Goal: Task Accomplishment & Management: Use online tool/utility

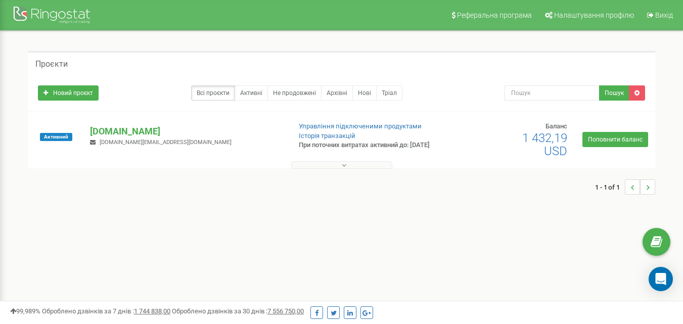
click at [343, 166] on icon at bounding box center [344, 165] width 5 height 7
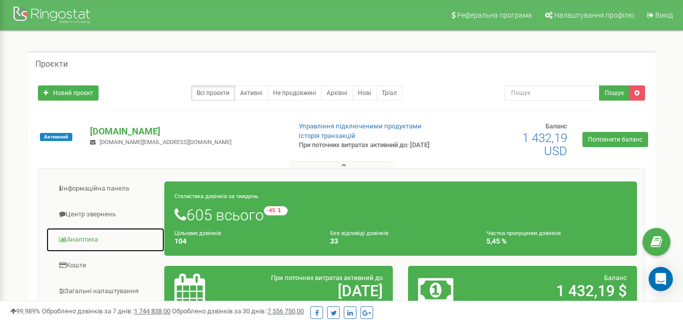
click at [76, 239] on link "Аналiтика" at bounding box center [105, 239] width 119 height 25
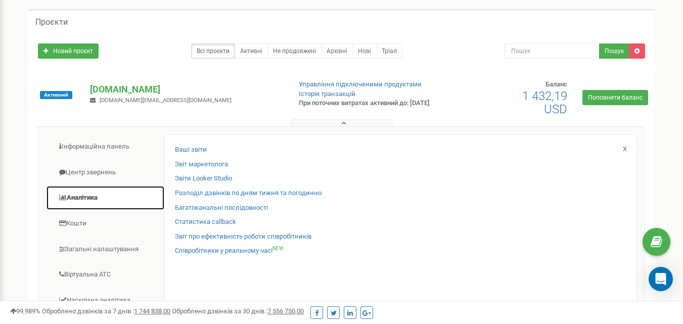
scroll to position [48, 0]
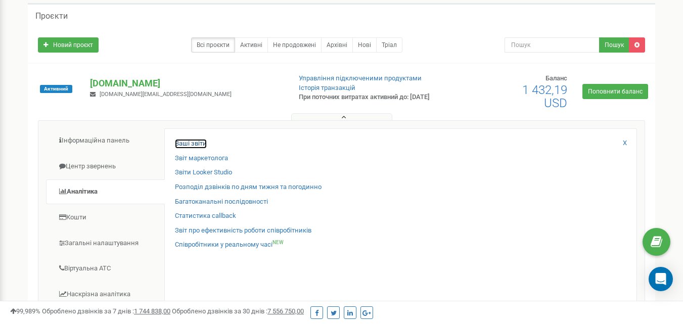
click at [198, 145] on link "Ваші звіти" at bounding box center [191, 144] width 32 height 10
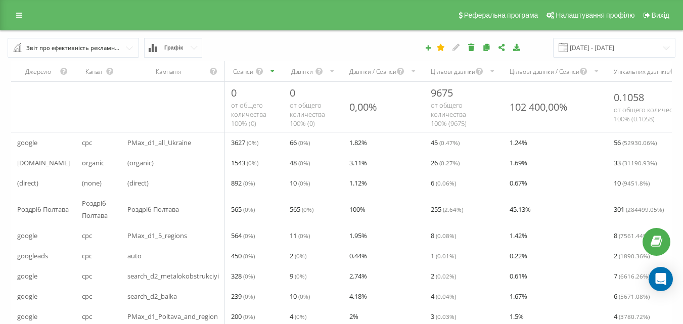
click at [126, 50] on input "text" at bounding box center [74, 47] width 130 height 18
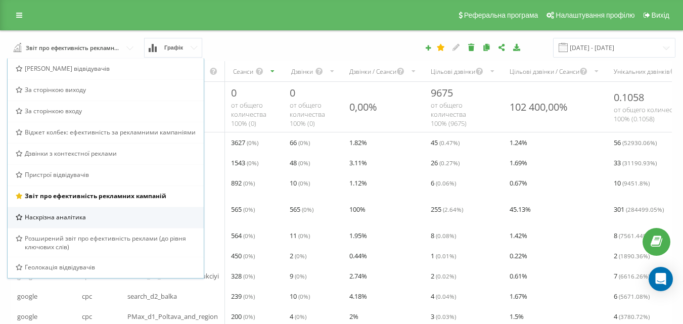
click at [117, 211] on div "Наскрізна аналітика" at bounding box center [106, 217] width 196 height 21
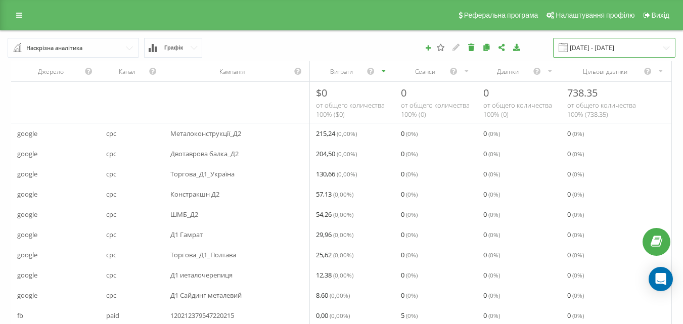
click at [599, 45] on input "20.07.2025 - 20.08.2025" at bounding box center [614, 48] width 122 height 20
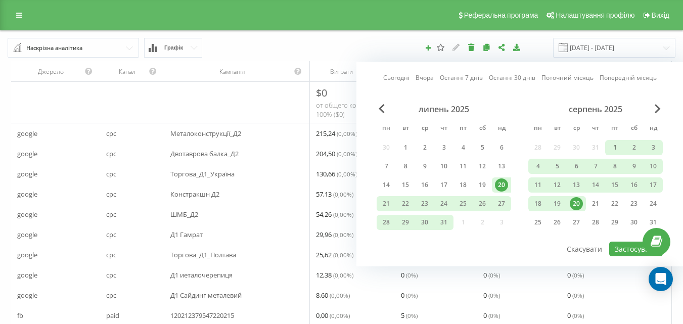
click at [613, 147] on div "1" at bounding box center [614, 147] width 13 height 13
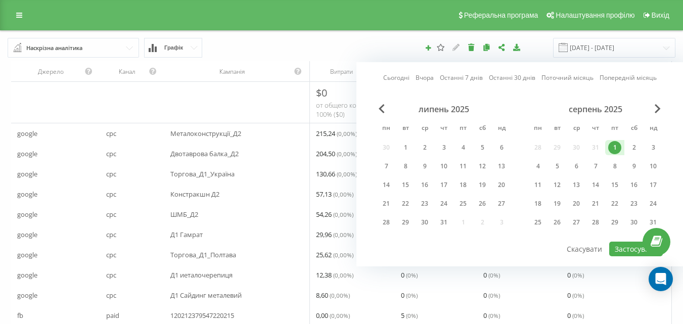
click at [613, 147] on div "1" at bounding box center [614, 147] width 13 height 13
click at [585, 207] on div "20" at bounding box center [576, 203] width 19 height 15
click at [632, 248] on button "Застосувати" at bounding box center [636, 249] width 54 height 15
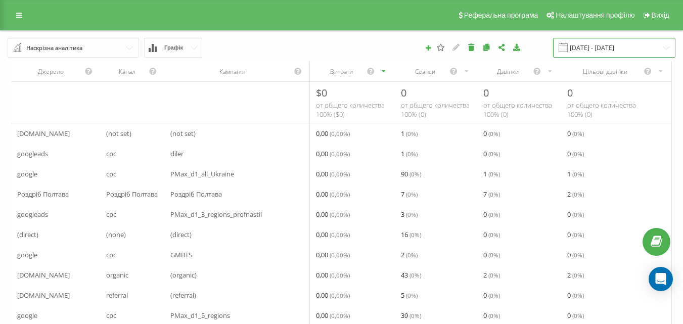
click at [664, 47] on input "20.08.2025 - 20.08.2025" at bounding box center [614, 48] width 122 height 20
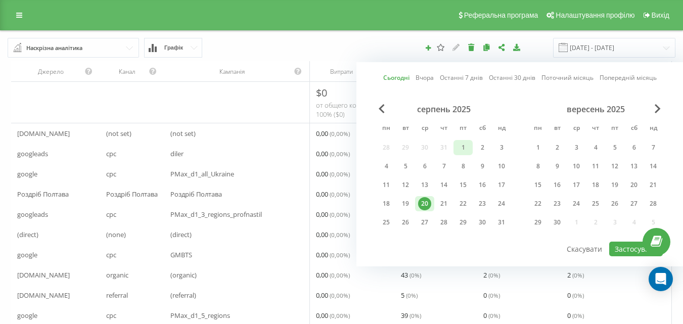
click at [458, 153] on div "1" at bounding box center [462, 147] width 13 height 13
click at [426, 204] on div "20" at bounding box center [424, 203] width 13 height 13
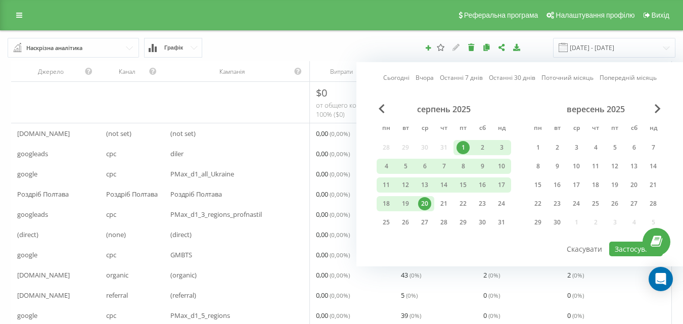
click at [426, 204] on div "20" at bounding box center [424, 203] width 13 height 13
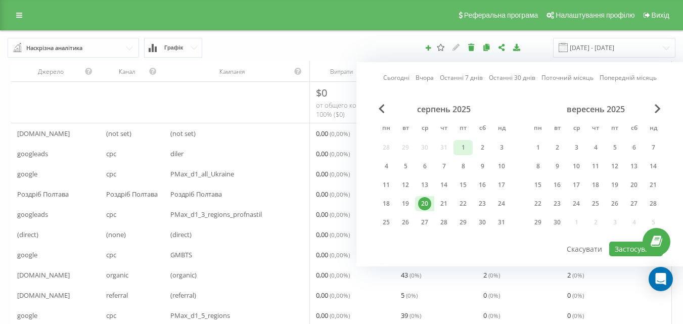
click at [458, 149] on div "1" at bounding box center [462, 147] width 13 height 13
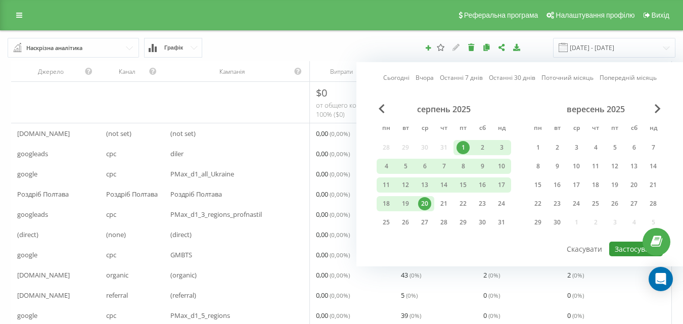
click at [626, 247] on button "Застосувати" at bounding box center [636, 249] width 54 height 15
type input "01.08.2025 - 20.08.2025"
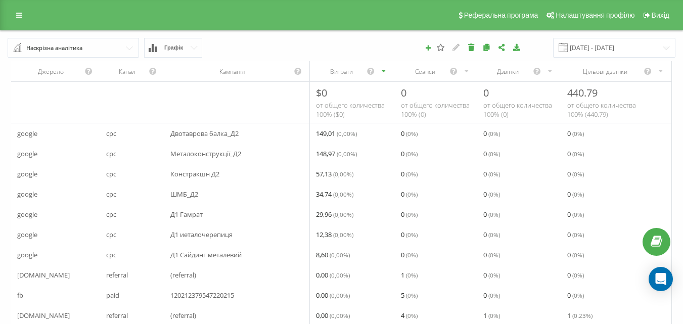
click at [468, 68] on icon "scrollable content" at bounding box center [466, 71] width 7 height 12
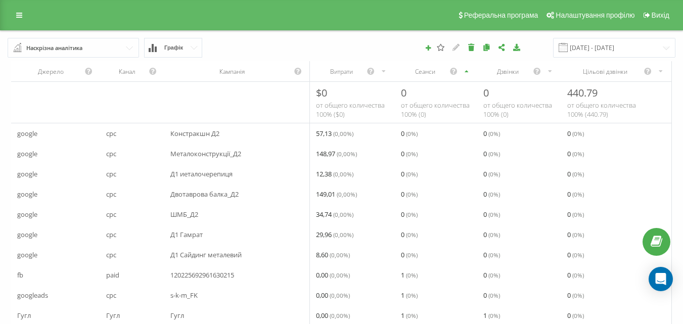
click at [232, 70] on div "Кампанія" at bounding box center [231, 71] width 123 height 9
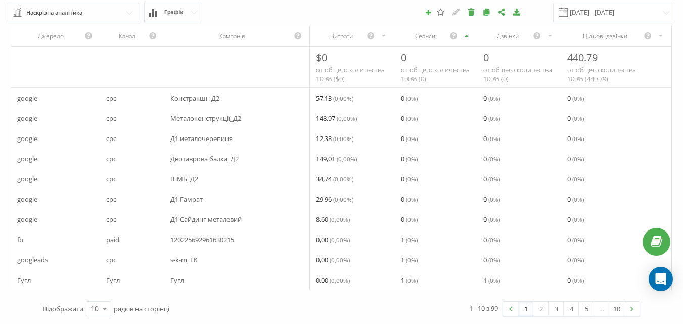
scroll to position [43, 0]
click at [103, 309] on icon at bounding box center [104, 309] width 15 height 20
click at [100, 293] on span "100" at bounding box center [96, 295] width 12 height 10
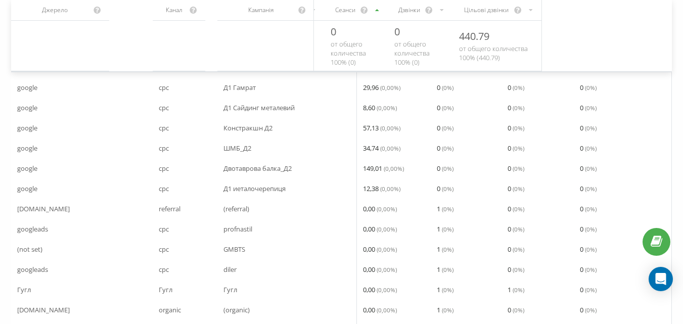
scroll to position [0, 0]
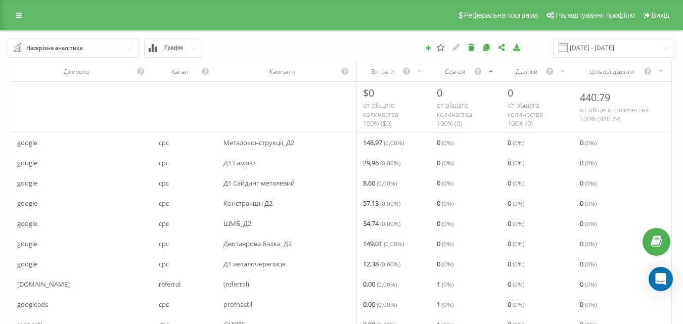
click at [190, 45] on button "Графік" at bounding box center [173, 48] width 58 height 20
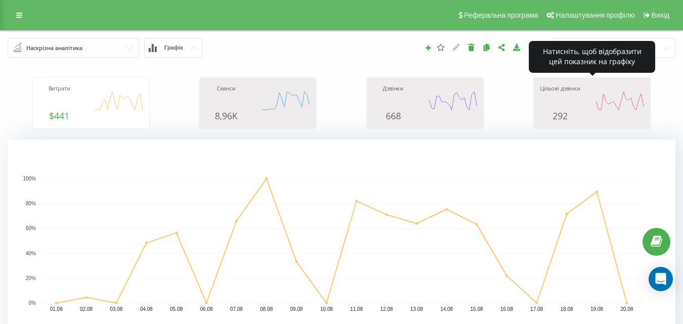
click at [583, 95] on div "Цільові дзвінки 292 date proper_calls 01.08.25 17 02.08.25 1 03.08.25 0 04.08.2…" at bounding box center [592, 102] width 106 height 35
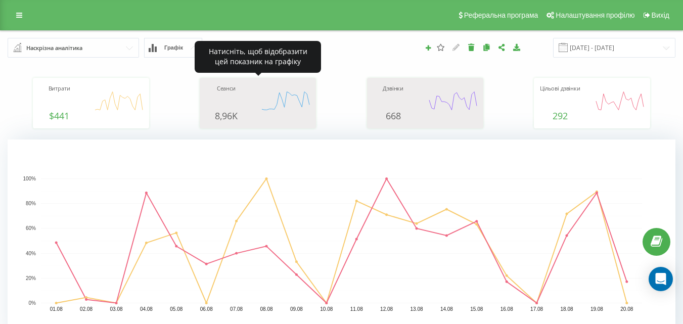
click at [257, 102] on div "Сеанси 8,96K date sessions 01.08.25 37 02.08.25 7 03.08.25 3 04.08.25 52 05.08.…" at bounding box center [258, 102] width 106 height 35
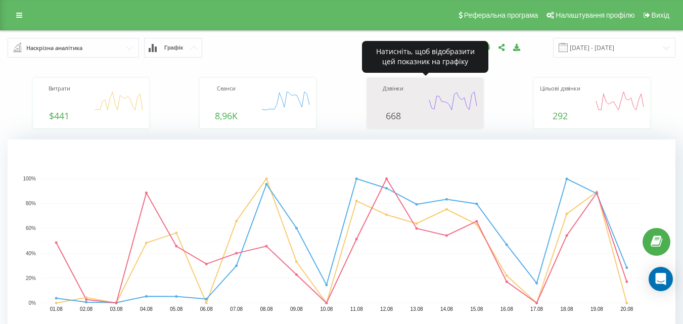
click at [436, 87] on icon "A chart." at bounding box center [453, 100] width 51 height 30
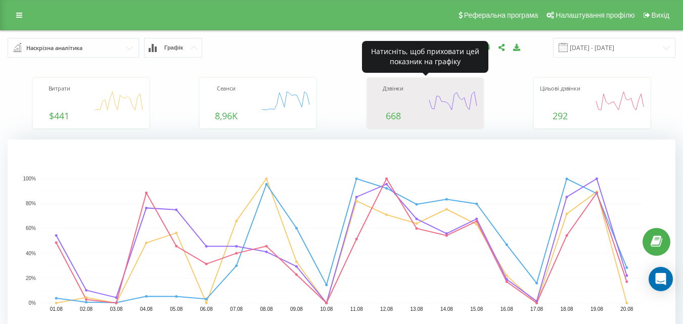
click at [436, 87] on icon "A chart." at bounding box center [453, 100] width 51 height 30
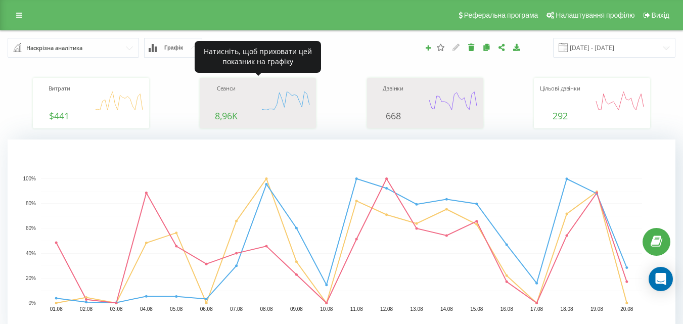
click at [277, 115] on icon "A chart." at bounding box center [285, 100] width 51 height 30
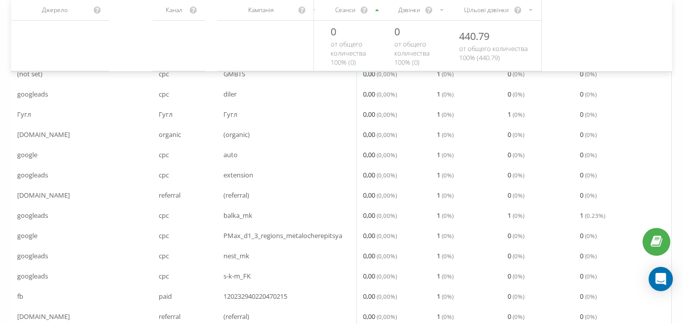
scroll to position [147, 0]
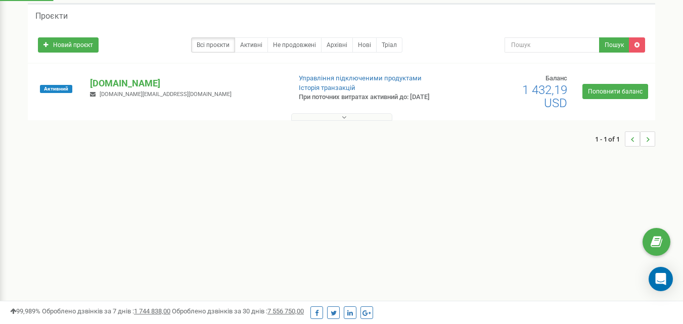
click at [308, 118] on button at bounding box center [341, 117] width 101 height 8
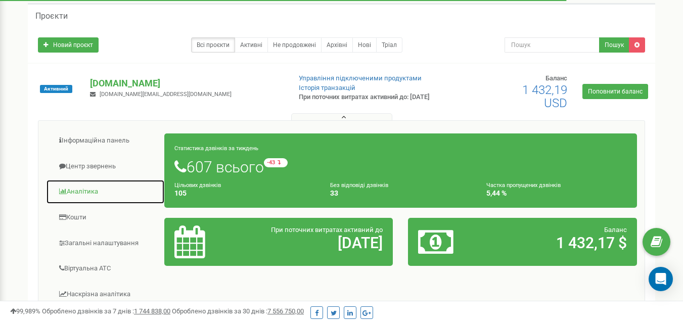
click at [75, 197] on link "Аналiтика" at bounding box center [105, 191] width 119 height 25
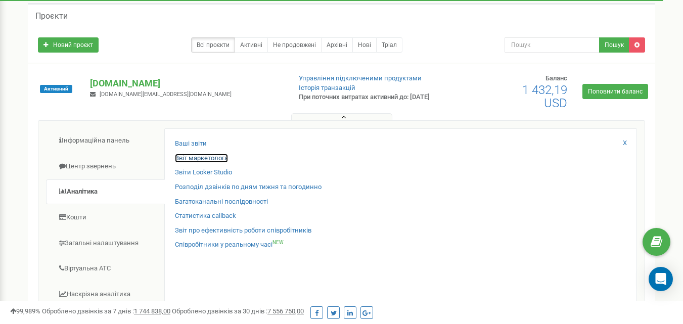
click at [199, 158] on link "Звіт маркетолога" at bounding box center [201, 159] width 53 height 10
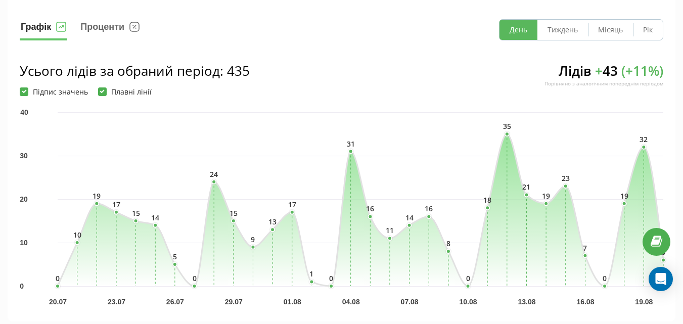
scroll to position [101, 0]
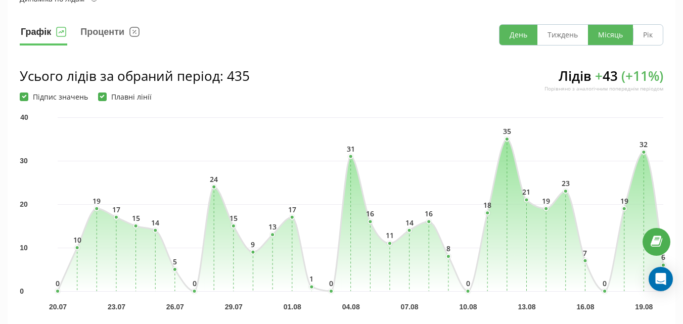
click at [606, 42] on button "Місяць" at bounding box center [610, 35] width 45 height 20
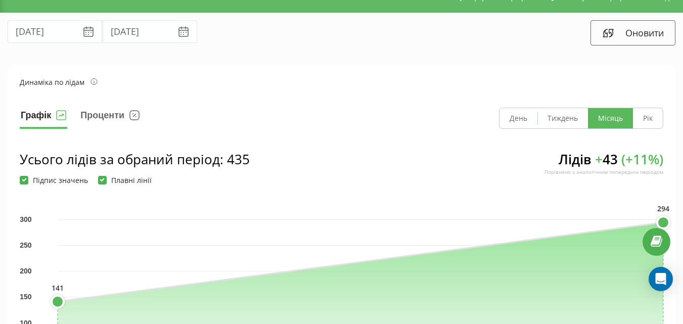
scroll to position [0, 0]
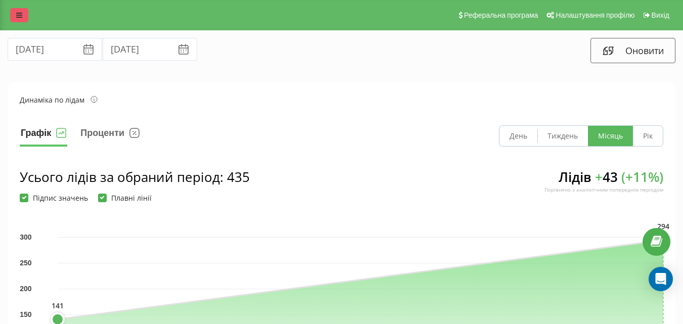
click at [19, 18] on icon at bounding box center [19, 15] width 6 height 7
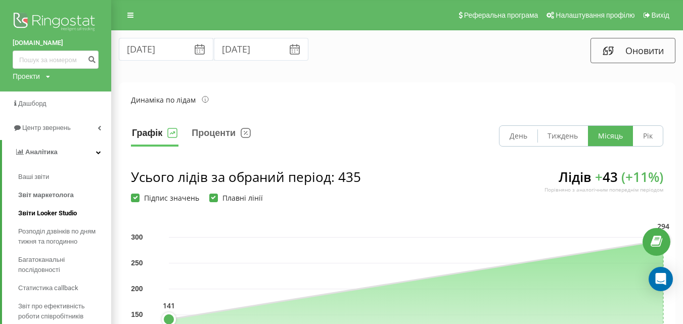
click at [62, 211] on span "Звіти Looker Studio" at bounding box center [47, 213] width 59 height 10
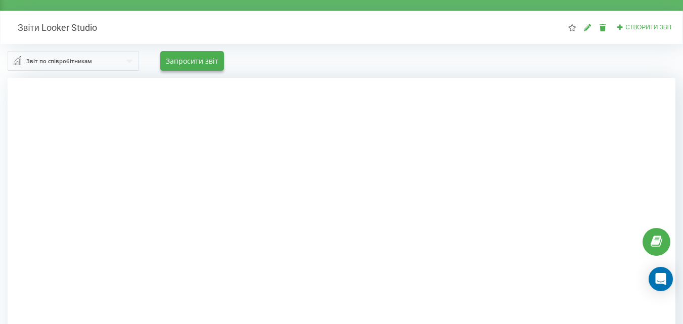
scroll to position [19, 0]
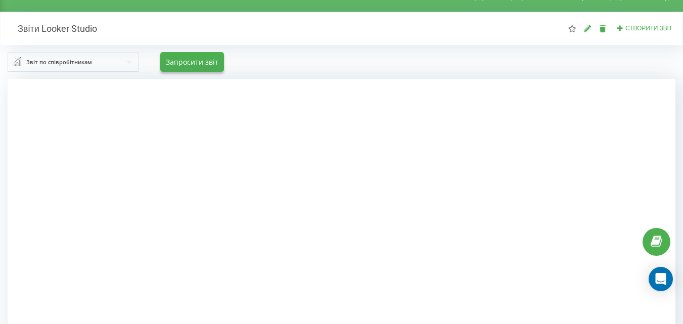
click at [36, 172] on div at bounding box center [342, 241] width 668 height 324
click at [76, 32] on h2 "Звіти Looker Studio" at bounding box center [52, 29] width 89 height 12
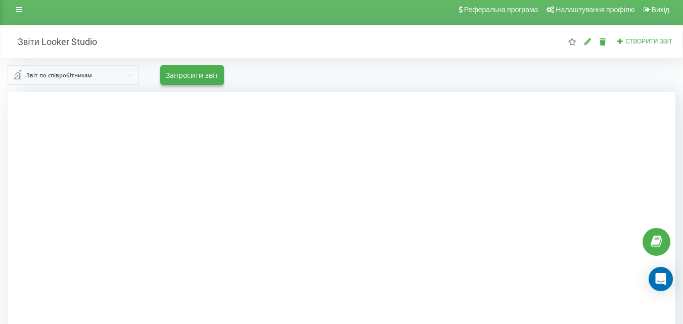
scroll to position [0, 0]
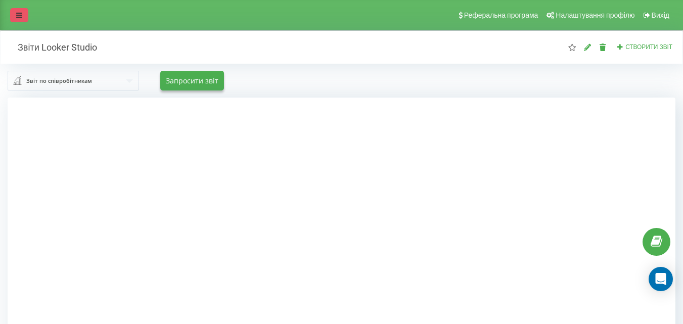
click at [20, 12] on icon at bounding box center [19, 15] width 6 height 7
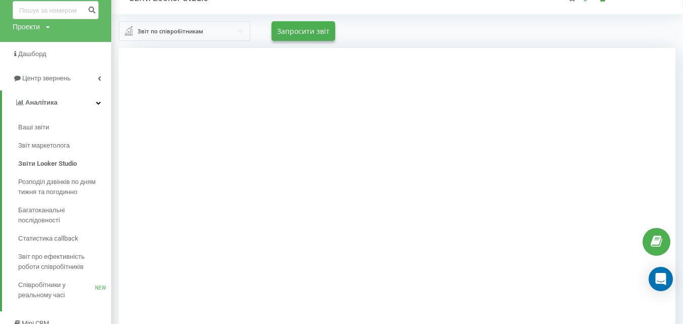
scroll to position [55, 0]
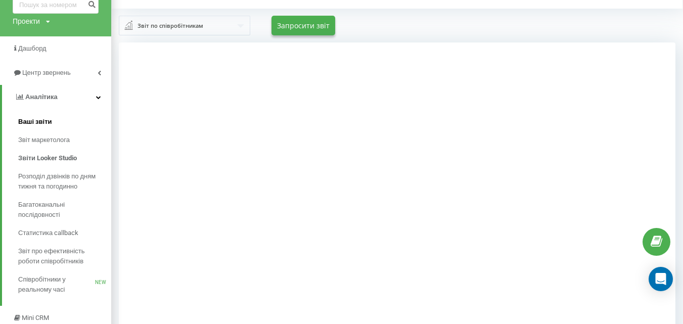
click at [53, 115] on link "Ваші звіти" at bounding box center [64, 122] width 93 height 18
click at [32, 120] on span "Ваші звіти" at bounding box center [35, 122] width 34 height 10
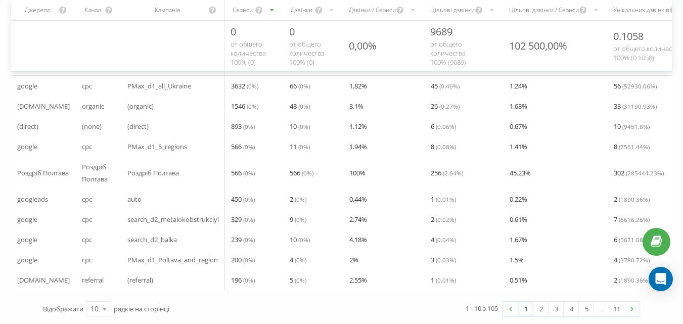
scroll to position [376, 0]
click at [104, 306] on icon at bounding box center [104, 309] width 15 height 20
click at [101, 295] on span "100" at bounding box center [96, 295] width 12 height 10
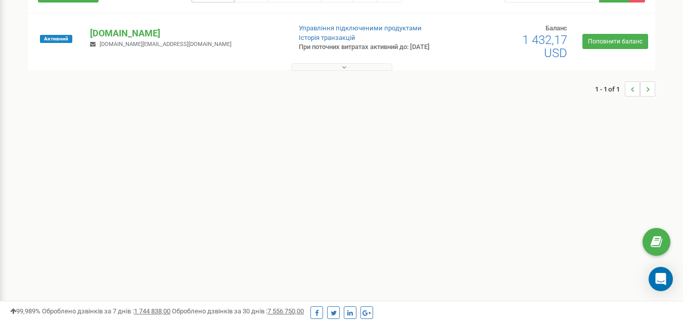
scroll to position [103, 0]
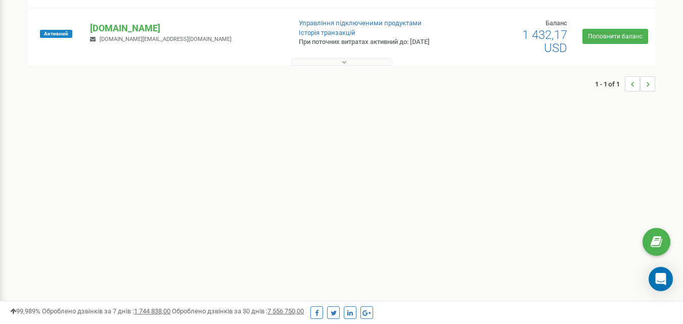
click at [389, 65] on button at bounding box center [341, 62] width 101 height 8
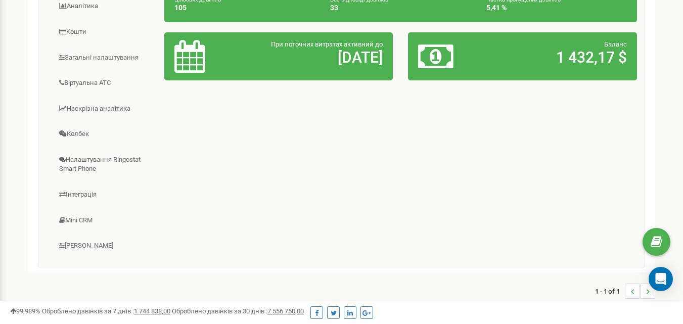
scroll to position [237, 0]
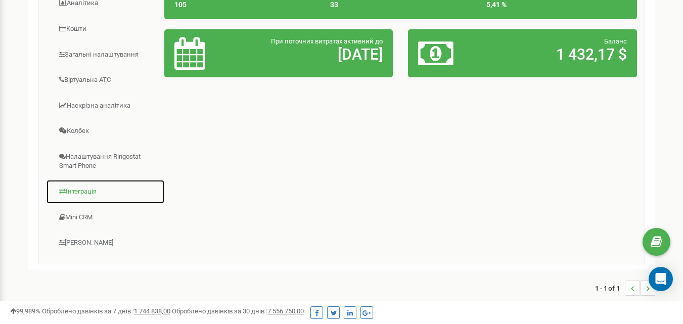
click at [87, 198] on link "Інтеграція" at bounding box center [105, 191] width 119 height 25
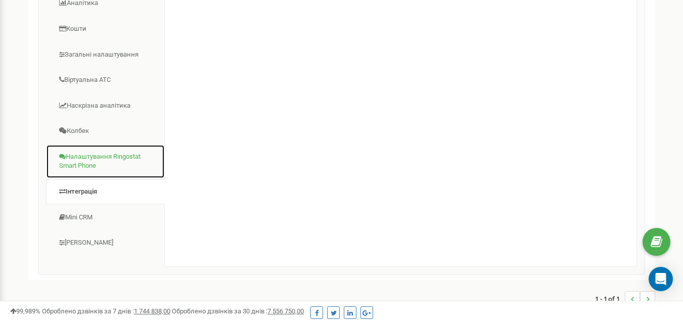
click at [103, 157] on link "Налаштування Ringostat Smart Phone" at bounding box center [105, 162] width 119 height 34
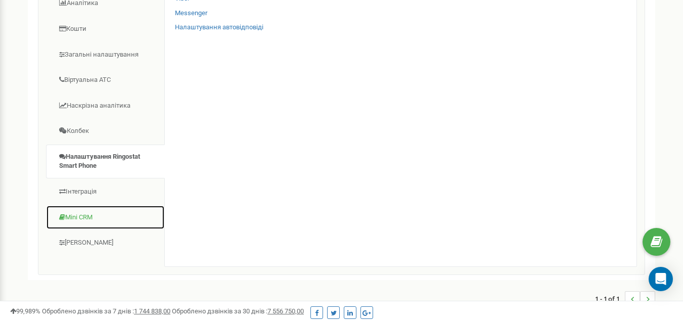
click at [89, 219] on link "Mini CRM" at bounding box center [105, 217] width 119 height 25
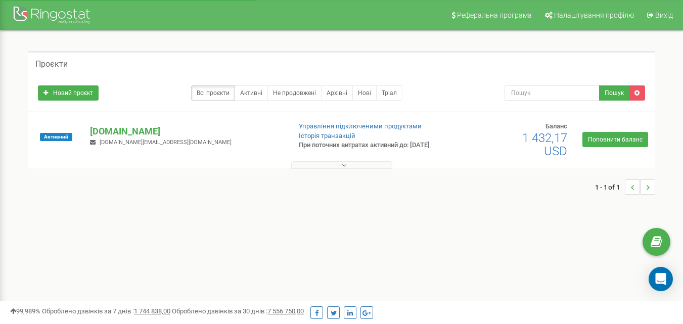
click at [330, 167] on button at bounding box center [341, 165] width 101 height 8
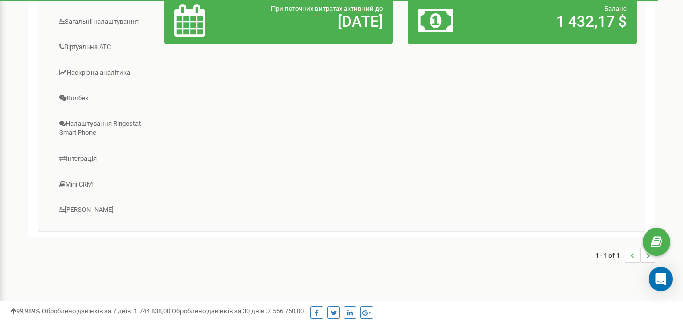
scroll to position [272, 0]
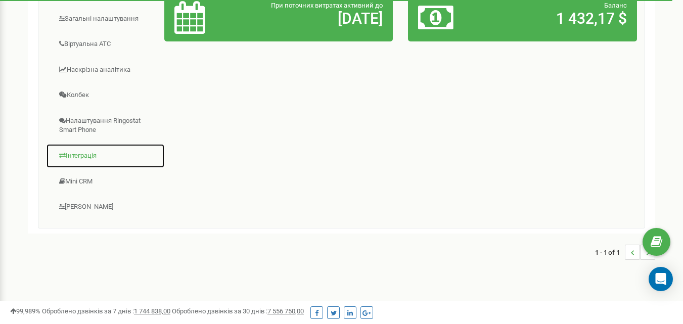
click at [84, 163] on link "Інтеграція" at bounding box center [105, 156] width 119 height 25
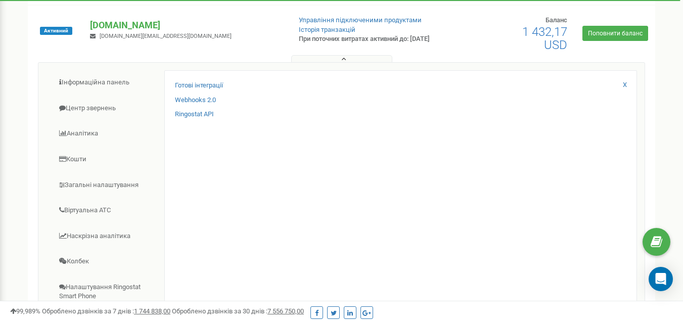
scroll to position [93, 0]
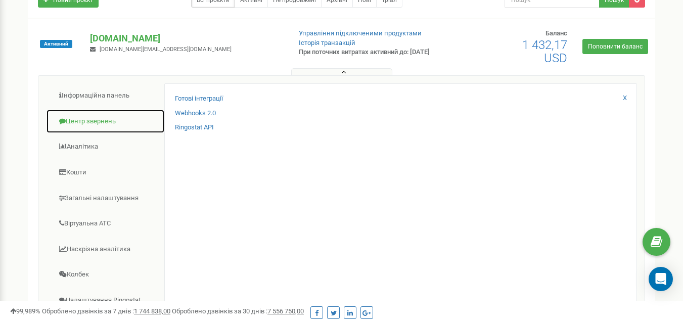
click at [115, 128] on link "Центр звернень" at bounding box center [105, 121] width 119 height 25
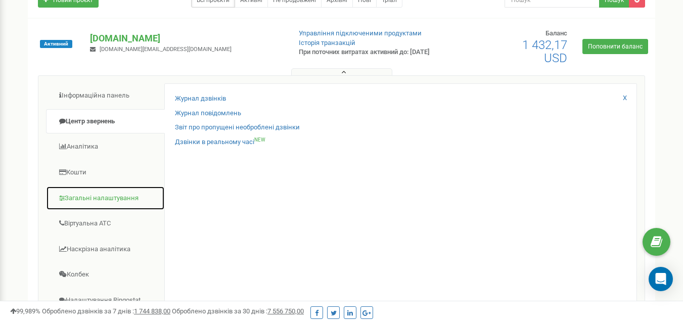
click at [101, 196] on link "Загальні налаштування" at bounding box center [105, 198] width 119 height 25
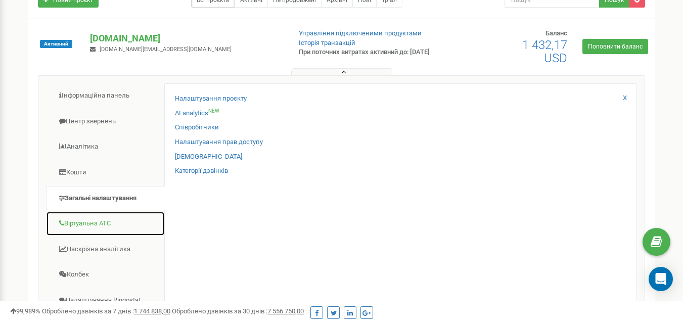
click at [101, 226] on link "Віртуальна АТС" at bounding box center [105, 223] width 119 height 25
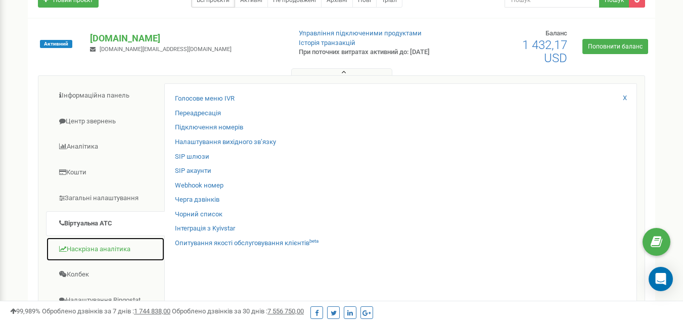
click at [94, 252] on link "Наскрізна аналітика" at bounding box center [105, 249] width 119 height 25
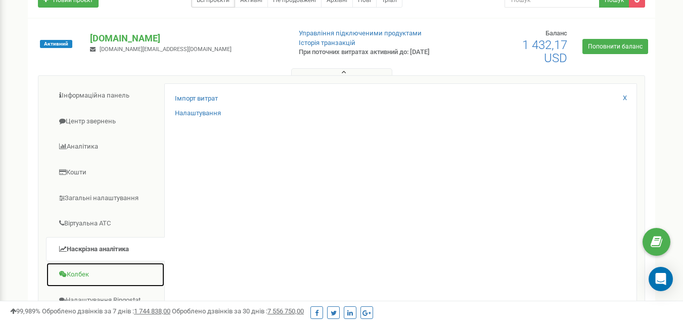
click at [91, 267] on link "Колбек" at bounding box center [105, 274] width 119 height 25
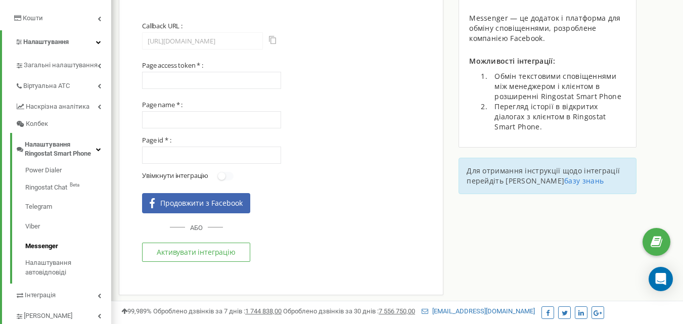
scroll to position [198, 0]
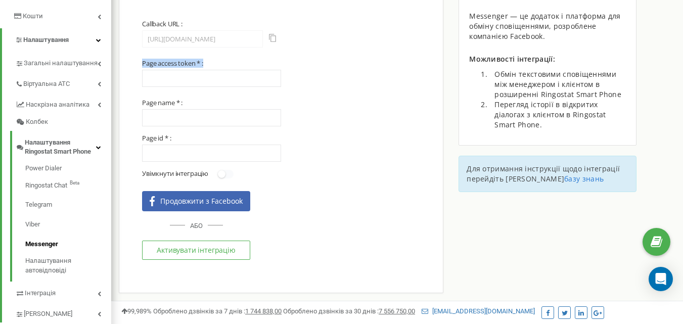
drag, startPoint x: 205, startPoint y: 64, endPoint x: 143, endPoint y: 64, distance: 62.2
click at [143, 64] on section "Callback URL : [URL][DOMAIN_NAME] Page access token * : Page name * : Page id *…" at bounding box center [281, 143] width 278 height 246
copy label "Page access token * :"
click at [58, 251] on link "Messenger" at bounding box center [68, 245] width 86 height 20
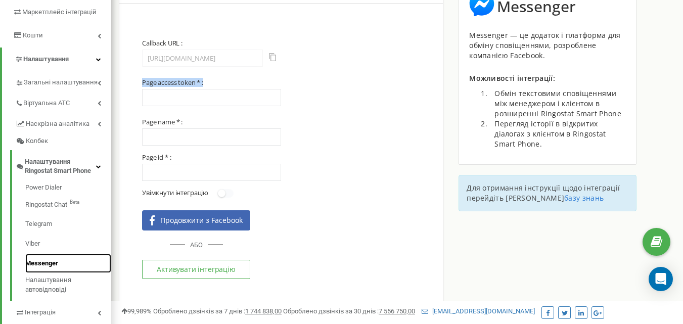
scroll to position [196, 0]
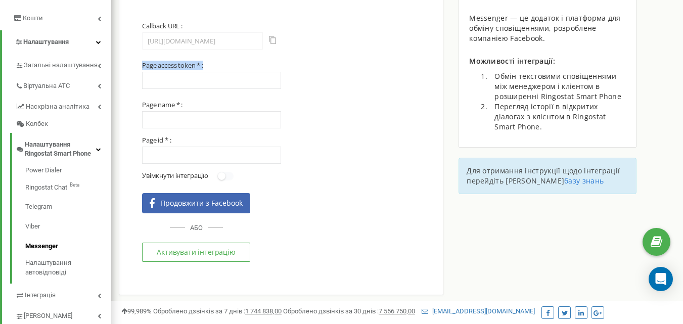
click at [227, 179] on span at bounding box center [225, 176] width 16 height 9
drag, startPoint x: 220, startPoint y: 175, endPoint x: 230, endPoint y: 177, distance: 10.8
click at [230, 177] on span at bounding box center [225, 176] width 16 height 9
